Goal: Check status: Check status

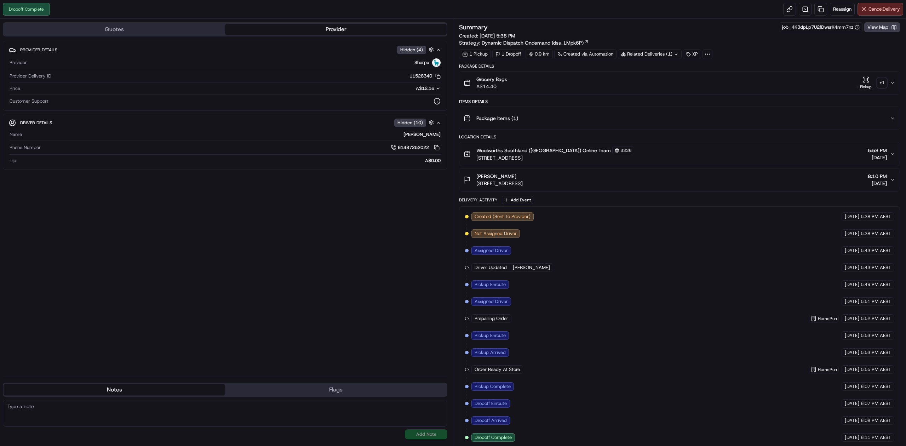
click at [876, 82] on button "Pickup + 1" at bounding box center [872, 83] width 29 height 14
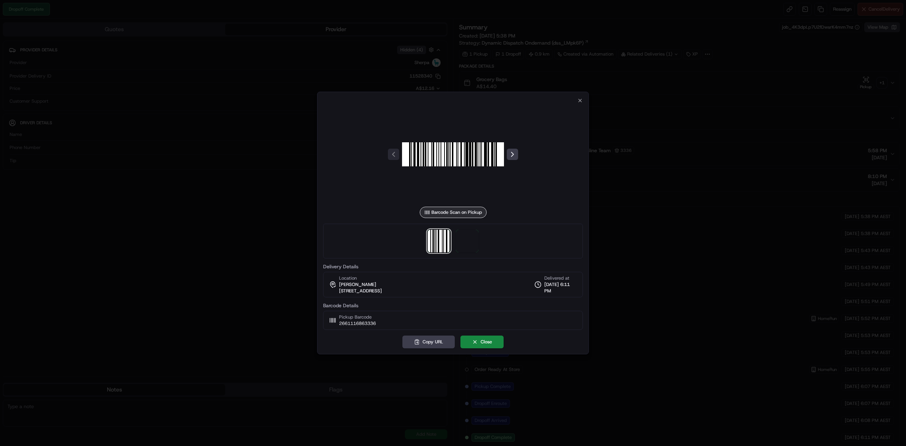
click at [455, 237] on div at bounding box center [453, 241] width 260 height 35
click at [465, 241] on span at bounding box center [467, 241] width 23 height 23
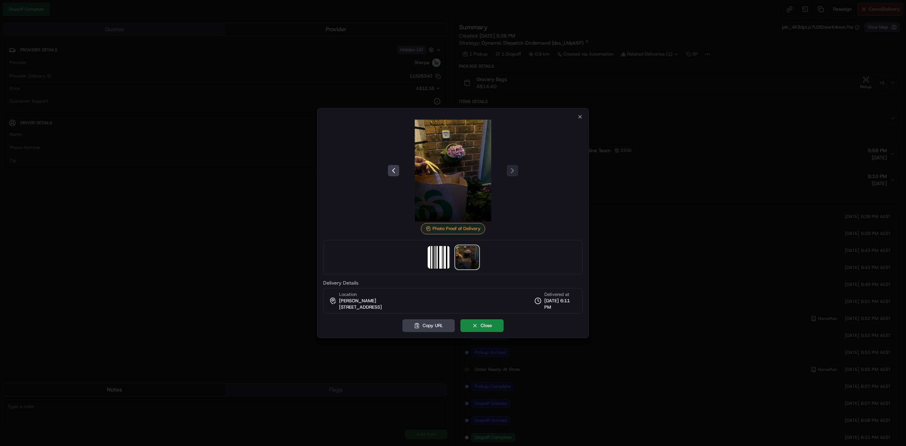
click at [697, 158] on div at bounding box center [453, 223] width 906 height 446
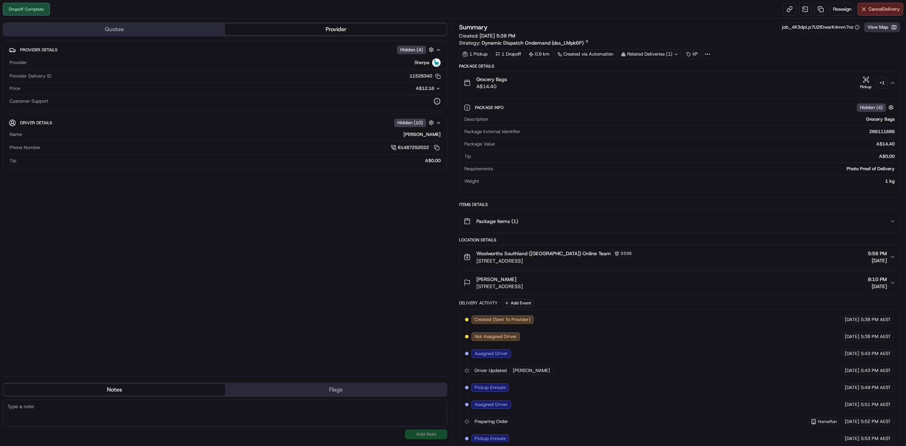
click at [879, 29] on button "View Map" at bounding box center [883, 27] width 36 height 10
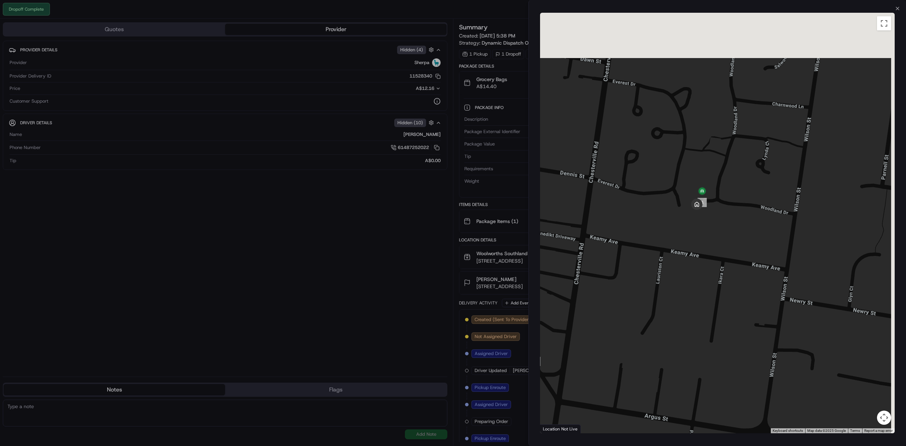
drag, startPoint x: 826, startPoint y: 93, endPoint x: 679, endPoint y: 284, distance: 241.1
click at [679, 284] on div at bounding box center [717, 223] width 355 height 421
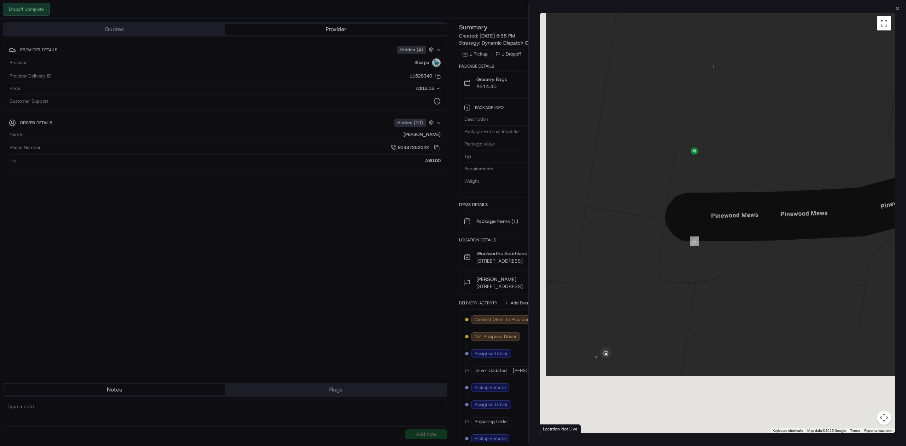
drag, startPoint x: 622, startPoint y: 332, endPoint x: 657, endPoint y: 232, distance: 106.6
click at [657, 232] on div at bounding box center [717, 223] width 355 height 421
